Goal: Find specific page/section: Find specific page/section

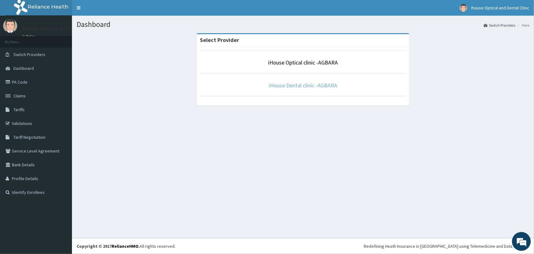
click at [308, 84] on link "iHouse Dental clinic -AGBARA" at bounding box center [303, 85] width 69 height 7
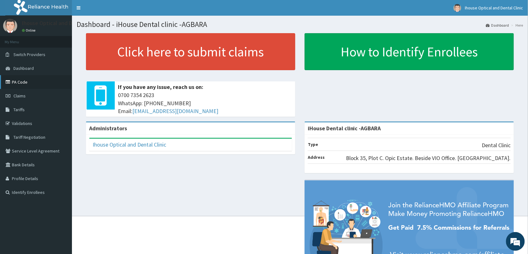
click at [30, 81] on link "PA Code" at bounding box center [36, 82] width 72 height 14
click at [24, 79] on link "PA Code" at bounding box center [36, 82] width 72 height 14
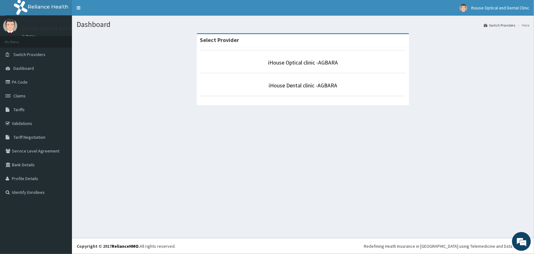
click at [297, 90] on li "iHouse Dental clinic -AGBARA" at bounding box center [303, 84] width 206 height 23
click at [297, 83] on link "iHouse Dental clinic -AGBARA" at bounding box center [303, 85] width 69 height 7
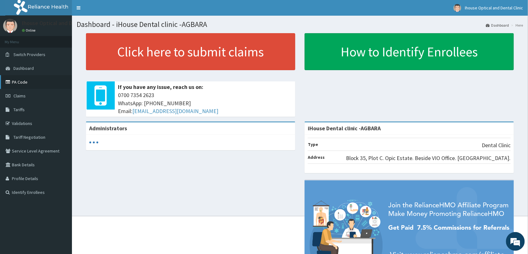
click at [37, 83] on link "PA Code" at bounding box center [36, 82] width 72 height 14
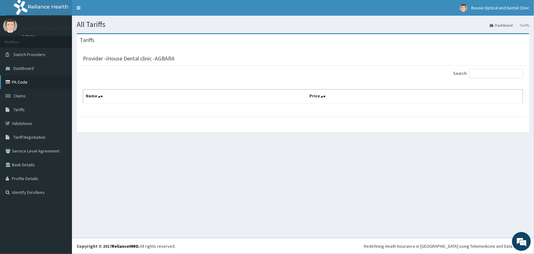
click at [26, 83] on link "PA Code" at bounding box center [36, 82] width 72 height 14
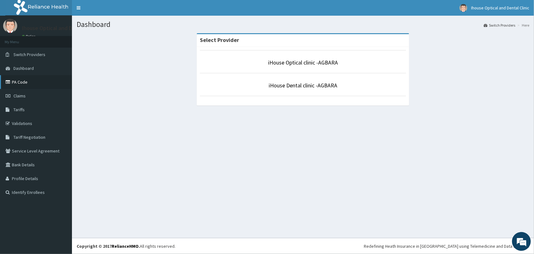
click at [27, 80] on link "PA Code" at bounding box center [36, 82] width 72 height 14
click at [288, 88] on link "iHouse Dental clinic -AGBARA" at bounding box center [303, 85] width 69 height 7
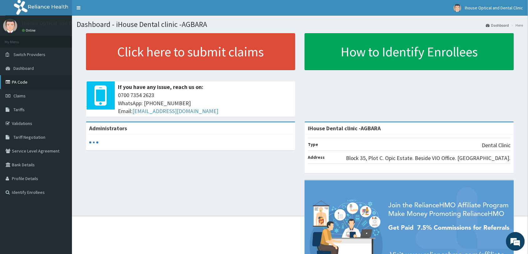
click at [20, 79] on link "PA Code" at bounding box center [36, 82] width 72 height 14
